Goal: Task Accomplishment & Management: Use online tool/utility

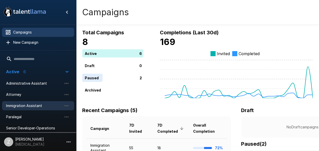
click at [31, 105] on span "Immigration Assistant" at bounding box center [34, 105] width 56 height 5
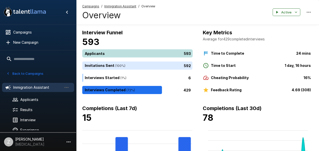
click at [116, 51] on div "593" at bounding box center [138, 53] width 113 height 8
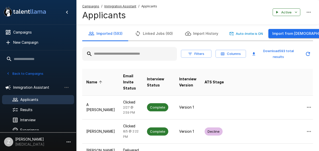
paste input "**********"
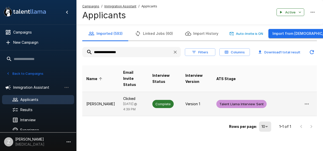
type input "**********"
click at [109, 102] on p "[PERSON_NAME]" at bounding box center [100, 103] width 29 height 5
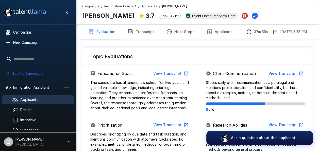
scroll to position [102, 0]
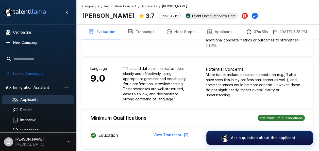
drag, startPoint x: 147, startPoint y: 30, endPoint x: 149, endPoint y: 34, distance: 4.0
click at [147, 30] on button "Transcript" at bounding box center [141, 32] width 39 height 14
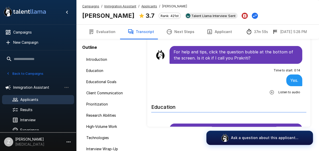
scroll to position [37, 0]
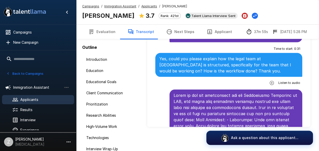
scroll to position [1220, 0]
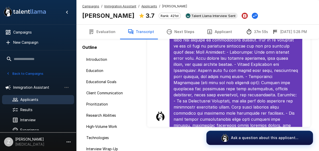
click at [182, 32] on button "Next Steps" at bounding box center [180, 32] width 40 height 14
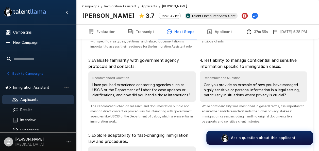
scroll to position [113, 0]
